Goal: Navigation & Orientation: Find specific page/section

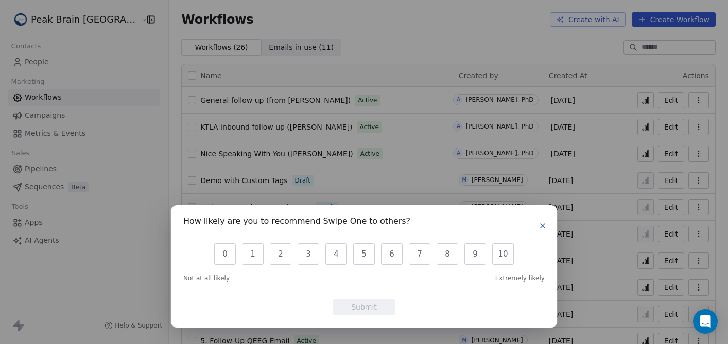
click at [543, 226] on icon "button" at bounding box center [542, 226] width 4 height 4
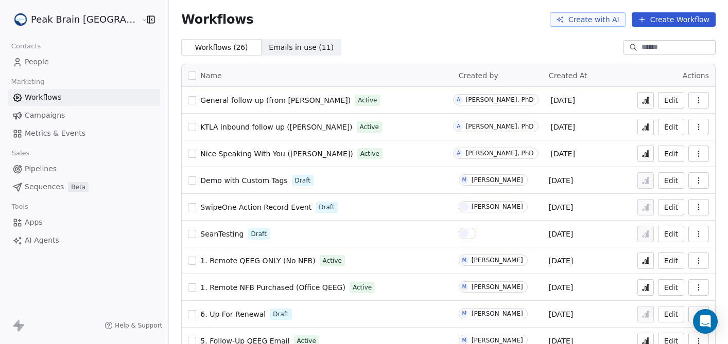
click at [34, 115] on span "Campaigns" at bounding box center [45, 115] width 40 height 11
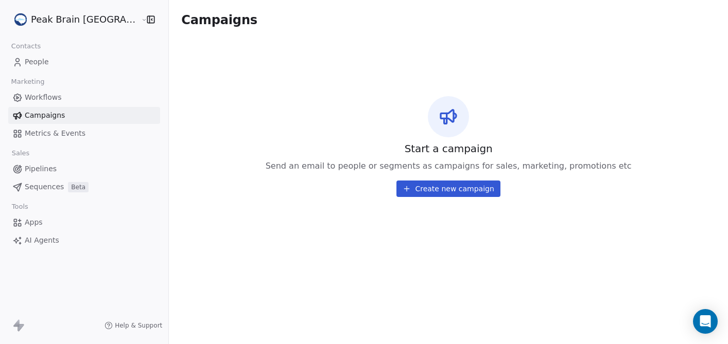
click at [41, 100] on span "Workflows" at bounding box center [43, 97] width 37 height 11
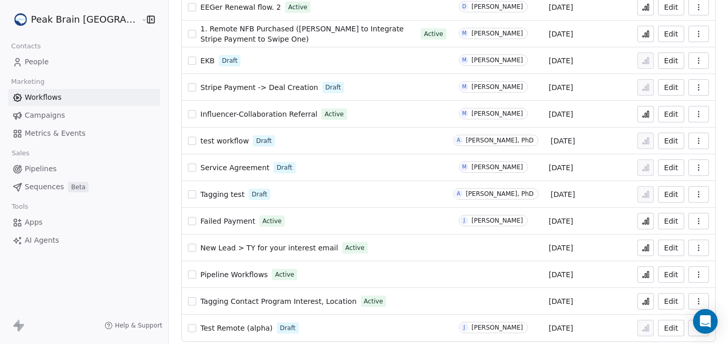
scroll to position [447, 0]
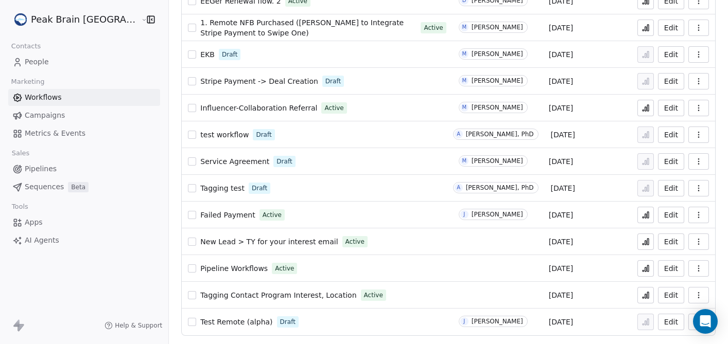
click at [40, 114] on span "Campaigns" at bounding box center [45, 115] width 40 height 11
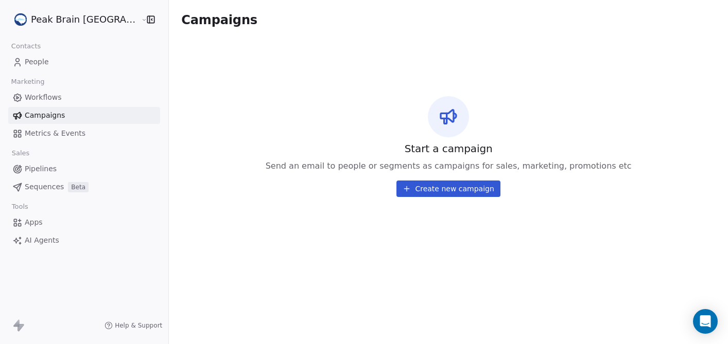
click at [40, 139] on link "Metrics & Events" at bounding box center [84, 133] width 152 height 17
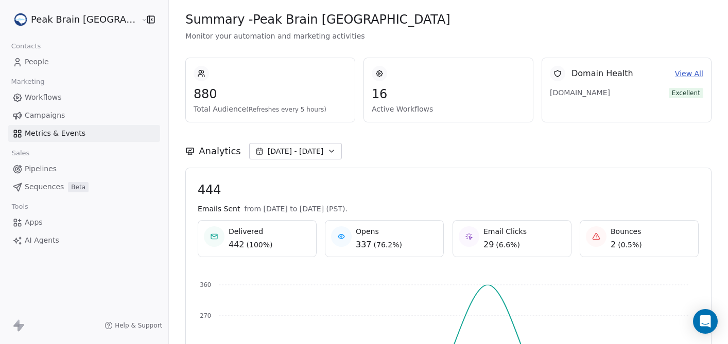
click at [38, 170] on span "Pipelines" at bounding box center [41, 169] width 32 height 11
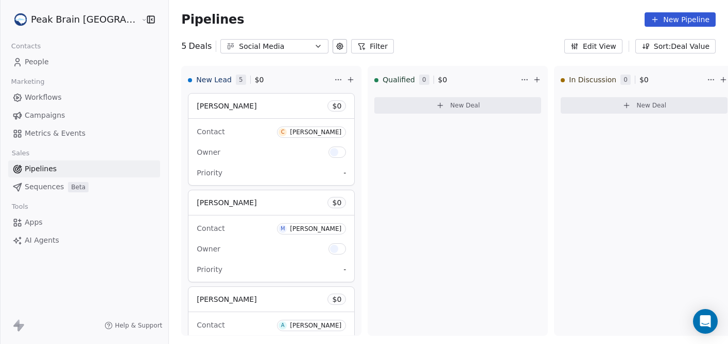
click at [42, 189] on span "Sequences" at bounding box center [44, 187] width 39 height 11
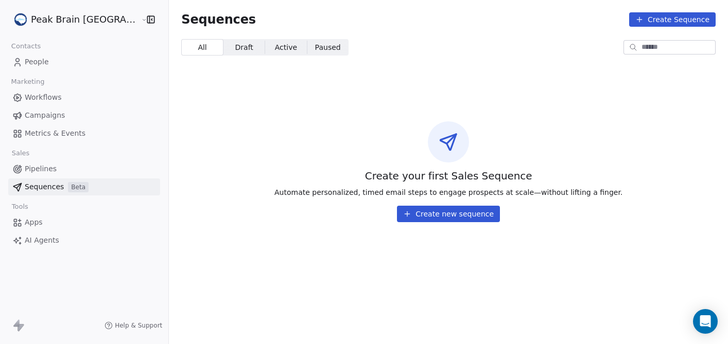
click at [36, 223] on span "Apps" at bounding box center [34, 222] width 18 height 11
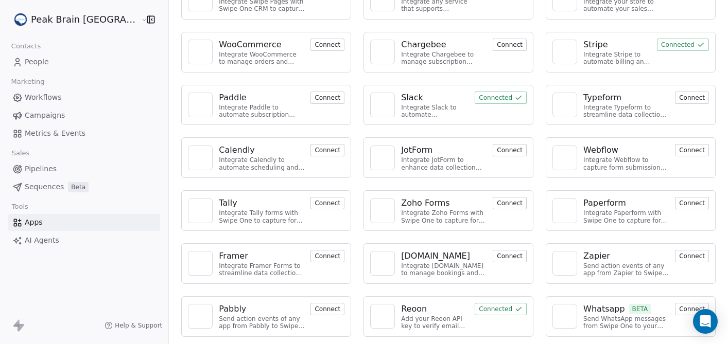
scroll to position [86, 0]
click at [40, 64] on span "People" at bounding box center [37, 62] width 24 height 11
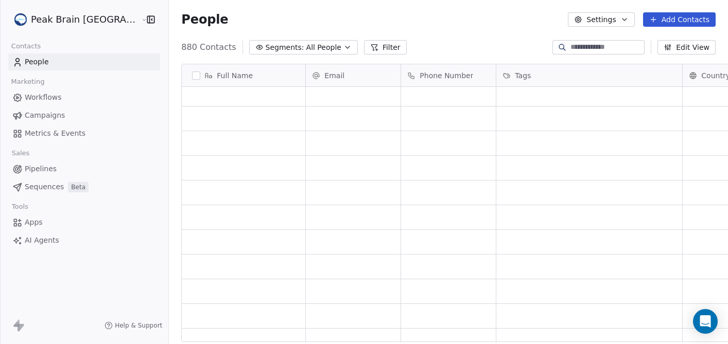
click at [580, 44] on input at bounding box center [606, 47] width 72 height 10
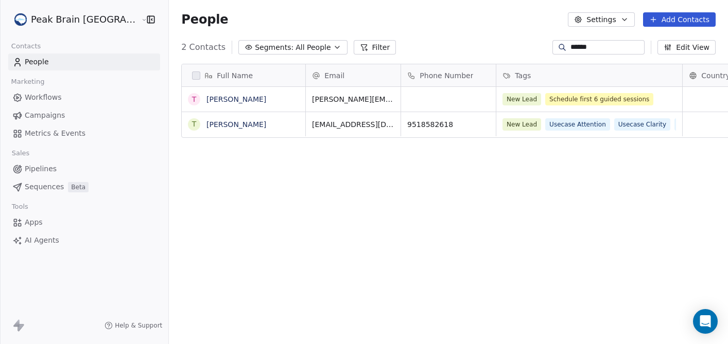
type input "******"
click at [43, 169] on span "Pipelines" at bounding box center [41, 169] width 32 height 11
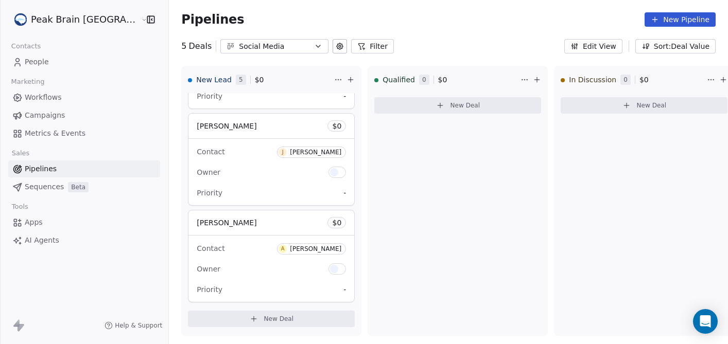
click at [39, 65] on span "People" at bounding box center [37, 62] width 24 height 11
